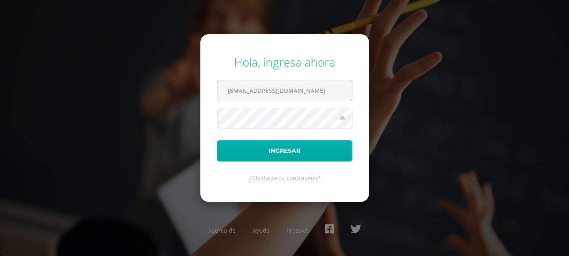
type input "[EMAIL_ADDRESS][DOMAIN_NAME]"
click at [294, 156] on button "Ingresar" at bounding box center [284, 150] width 135 height 21
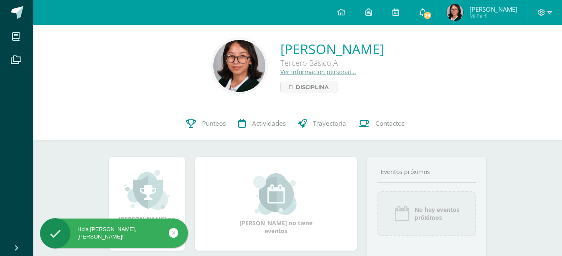
click at [430, 20] on link "29" at bounding box center [422, 12] width 27 height 25
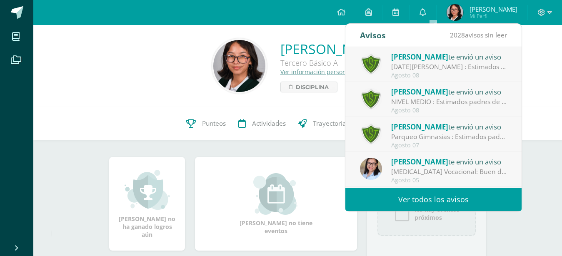
click at [429, 65] on div "[DATE][PERSON_NAME] : Estimados padres de familia: Les solicitamos tomar en cue…" at bounding box center [449, 67] width 116 height 10
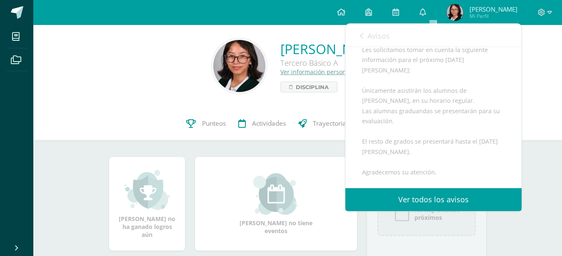
scroll to position [109, 0]
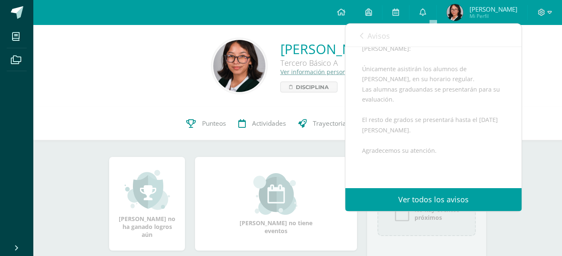
click at [367, 31] on link "Avisos" at bounding box center [375, 36] width 30 height 24
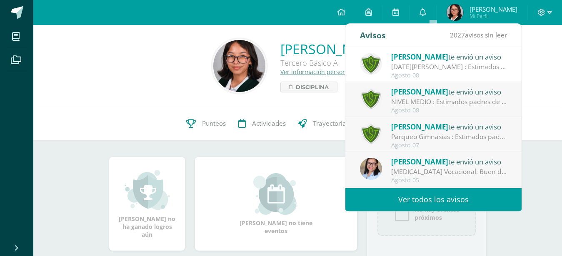
click at [414, 111] on div "Agosto 08" at bounding box center [449, 110] width 116 height 7
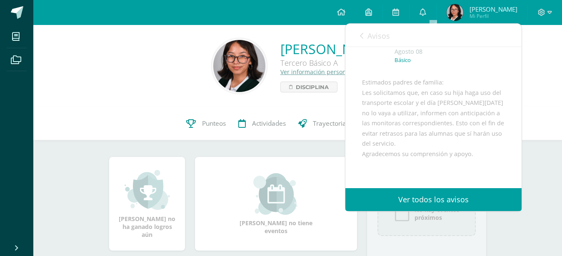
scroll to position [45, 0]
click at [369, 36] on span "Avisos" at bounding box center [378, 36] width 22 height 10
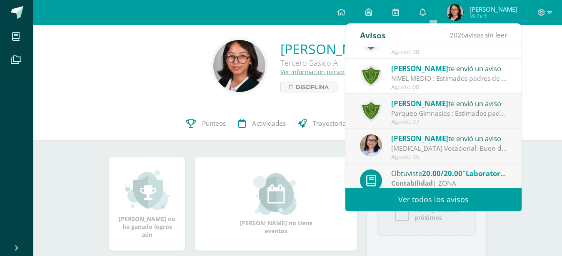
scroll to position [24, 0]
click at [435, 112] on div "Parqueo Gimnasias : Estimados padres de familia: Les informamos que el parqueo …" at bounding box center [449, 113] width 116 height 10
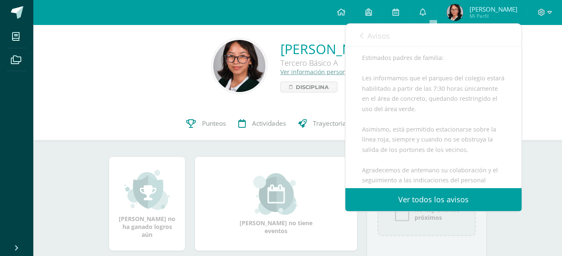
scroll to position [70, 0]
click at [362, 30] on link "Avisos" at bounding box center [375, 36] width 30 height 24
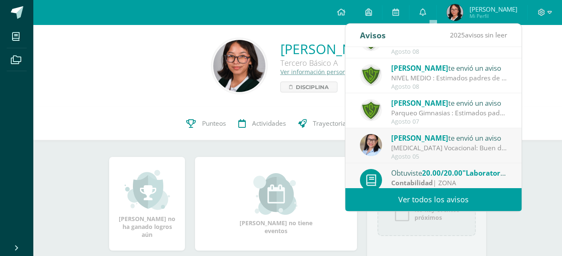
click at [404, 145] on div "[MEDICAL_DATA] Vocacional: Buen día estimados padres y madres de familia: Recib…" at bounding box center [449, 148] width 116 height 10
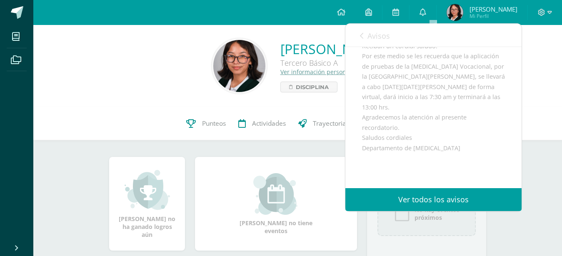
scroll to position [92, 0]
click at [379, 41] on span "Avisos" at bounding box center [378, 36] width 22 height 10
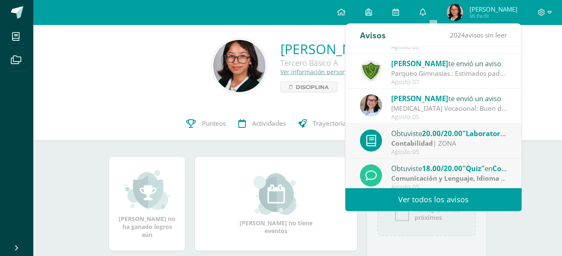
scroll to position [64, 0]
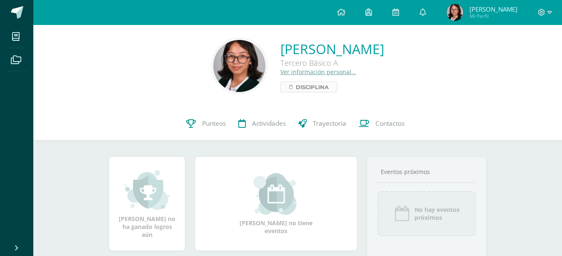
click at [296, 87] on span "Disciplina" at bounding box center [312, 87] width 33 height 10
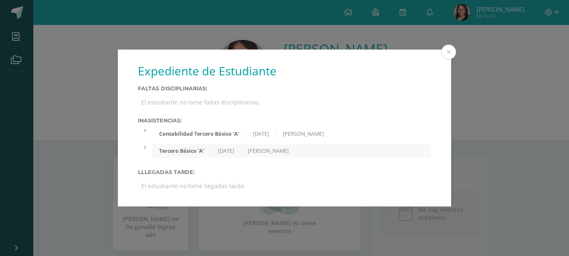
click at [148, 132] on div at bounding box center [145, 130] width 15 height 7
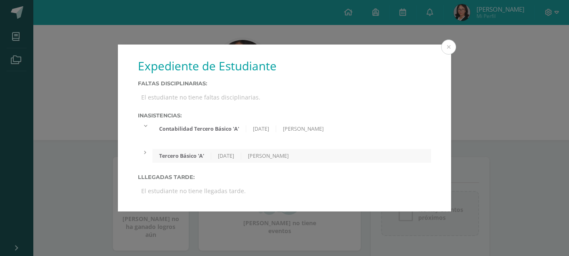
click at [145, 127] on div at bounding box center [145, 125] width 15 height 7
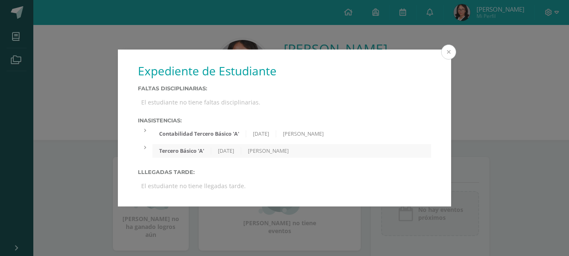
click at [450, 60] on button at bounding box center [448, 52] width 15 height 15
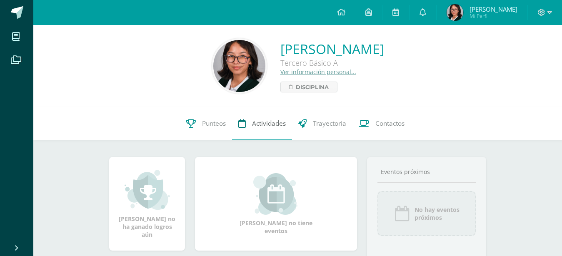
click at [255, 116] on link "Actividades" at bounding box center [262, 123] width 60 height 33
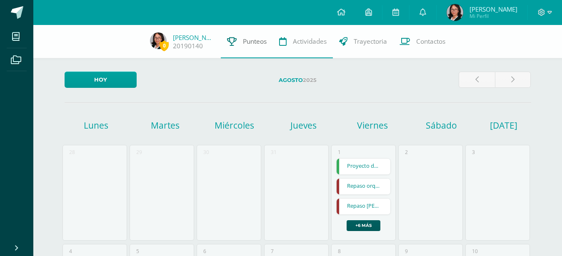
click at [261, 41] on span "Punteos" at bounding box center [255, 41] width 24 height 9
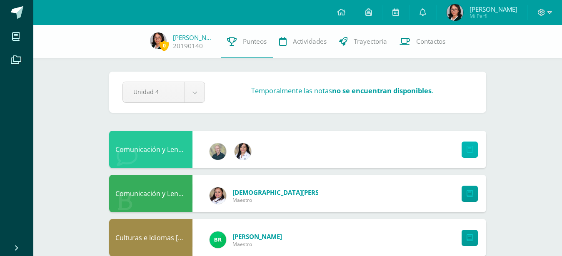
click at [465, 145] on link at bounding box center [470, 150] width 16 height 16
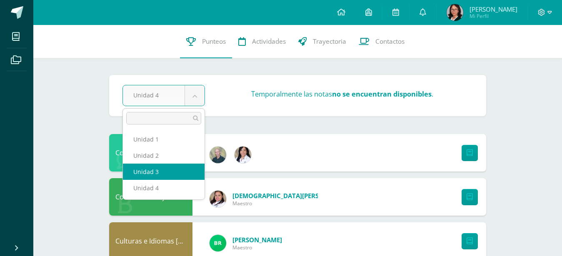
select select "Unidad 3"
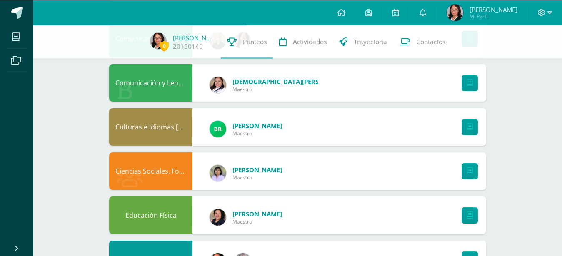
scroll to position [111, 0]
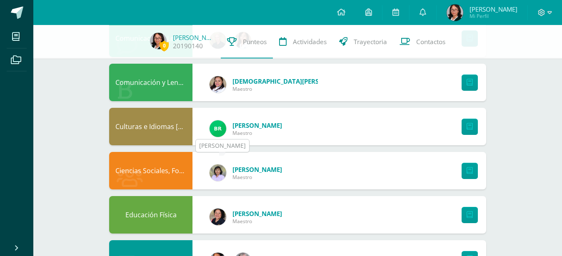
click at [219, 167] on img at bounding box center [218, 173] width 17 height 17
